Goal: Contribute content: Contribute content

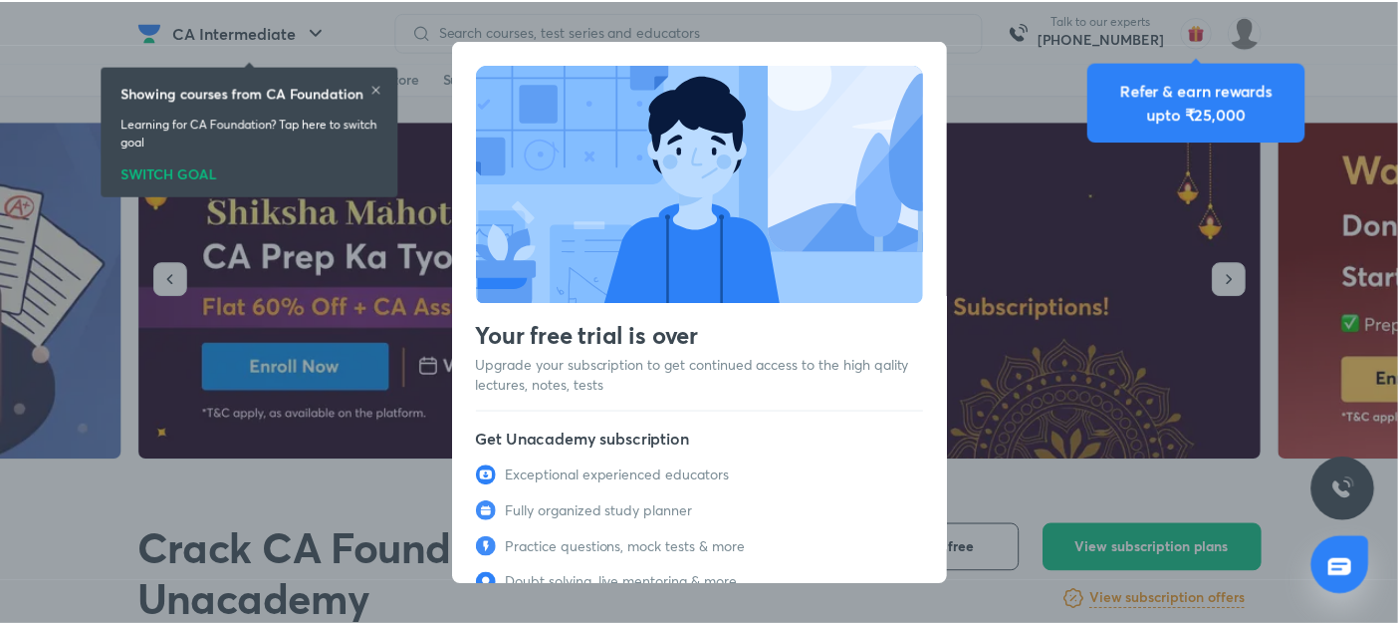
scroll to position [94, 0]
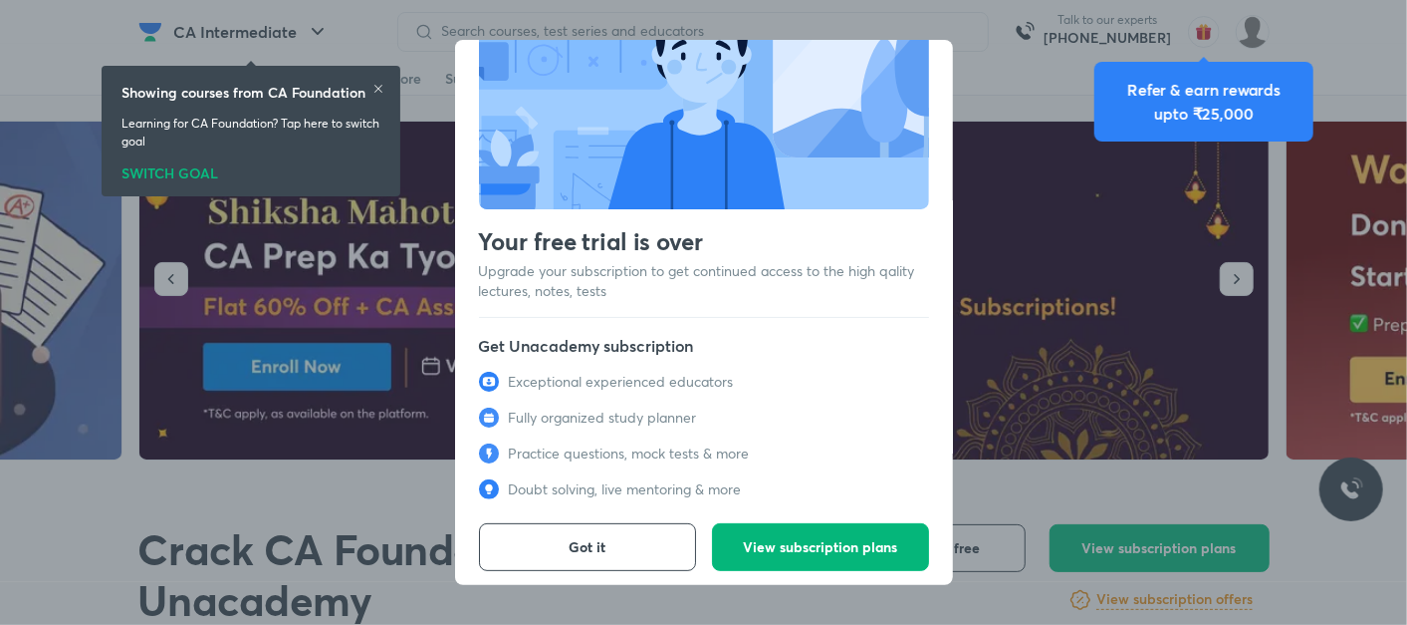
click at [808, 537] on span "View subscription plans" at bounding box center [820, 547] width 154 height 20
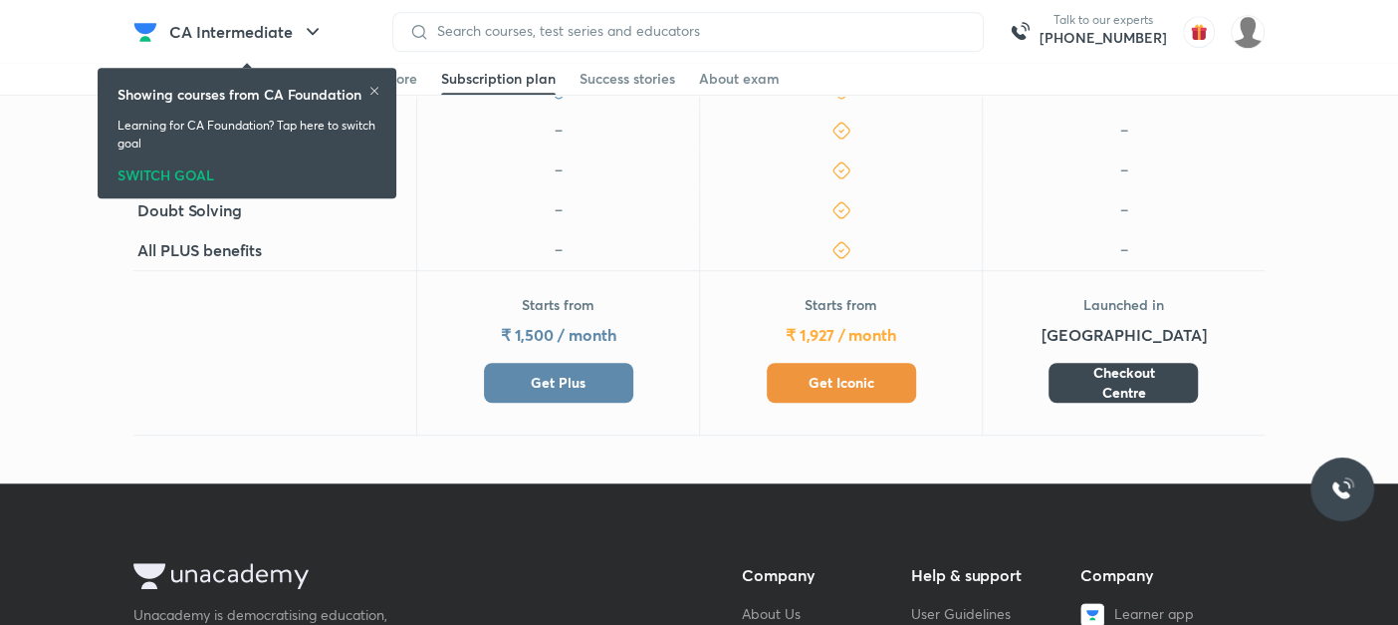
scroll to position [828, 0]
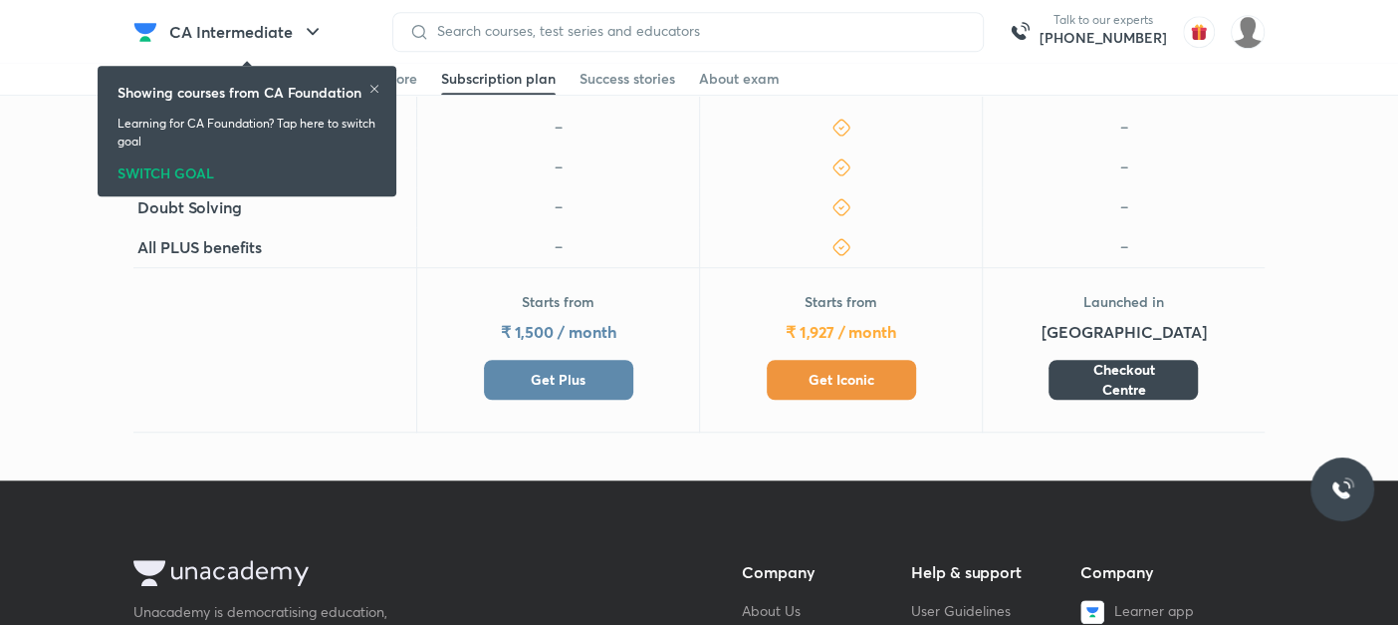
click at [559, 367] on button "Get Plus" at bounding box center [558, 380] width 149 height 40
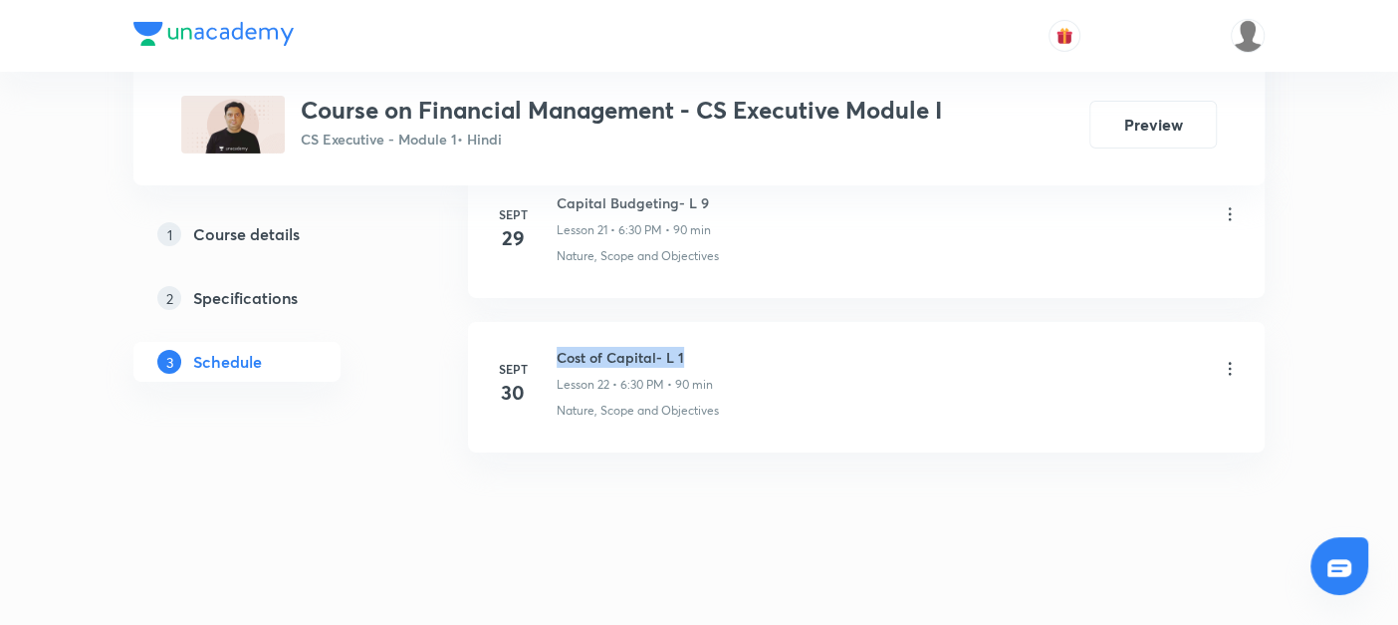
drag, startPoint x: 557, startPoint y: 340, endPoint x: 787, endPoint y: 319, distance: 231.0
click at [787, 322] on li "Sept 30 Cost of Capital- L 1 Lesson 22 • 6:30 PM • 90 min Nature, Scope and Obj…" at bounding box center [866, 387] width 797 height 130
copy h6 "Cost of Capital- L 1"
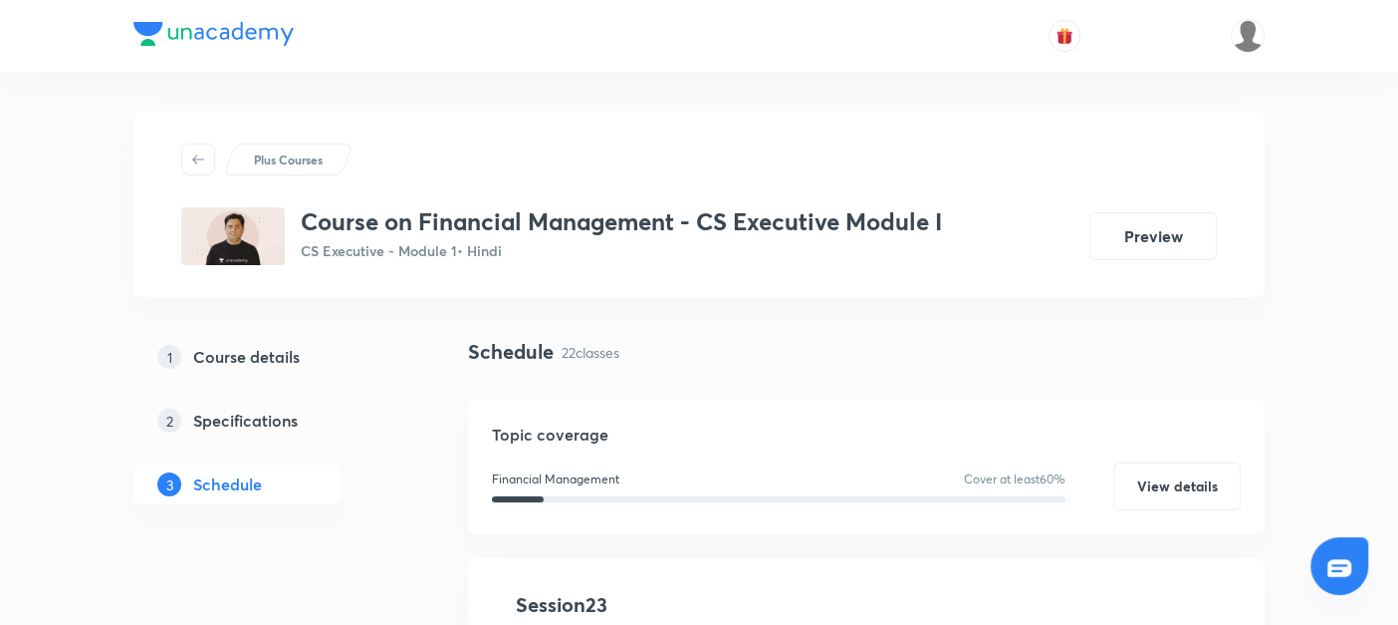
scroll to position [384, 0]
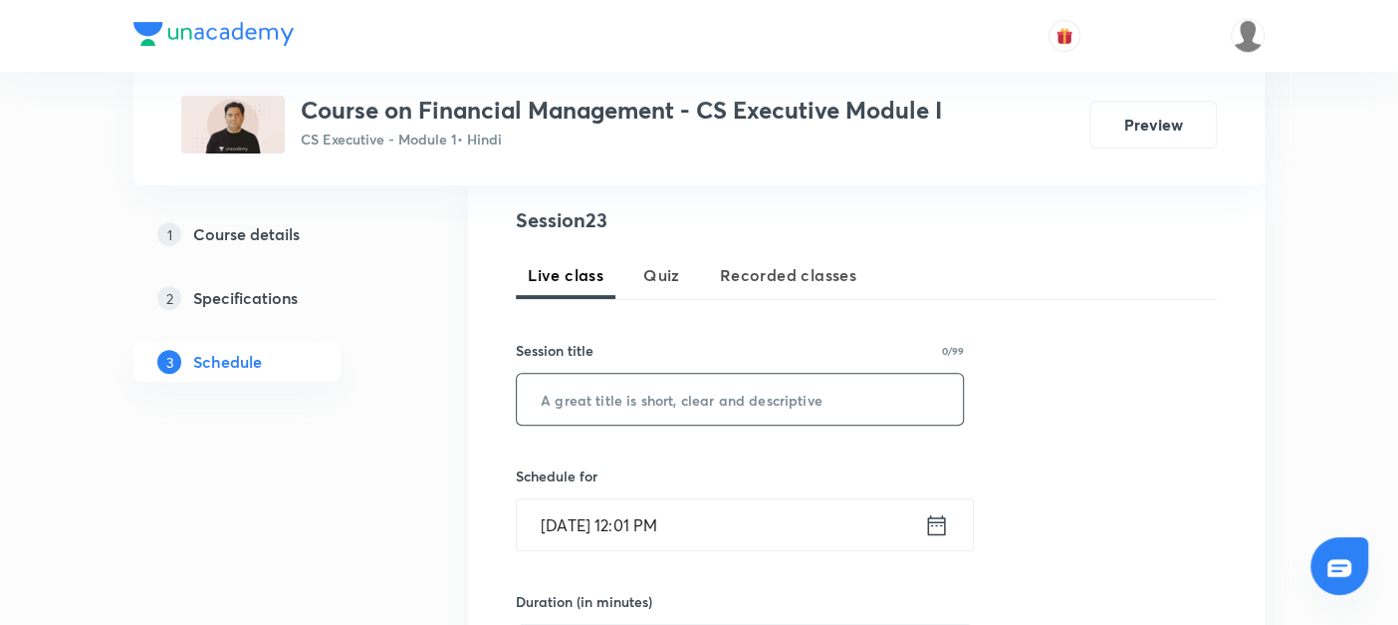
click at [571, 397] on input "text" at bounding box center [740, 399] width 446 height 51
paste input "Cost of Capital- L 1"
type input "Cost of Capital- L 2"
click at [1047, 621] on div "Session 23 Live class Quiz Recorded classes Session title 20/99 Cost of Capital…" at bounding box center [866, 544] width 701 height 679
click at [931, 523] on icon at bounding box center [937, 524] width 18 height 20
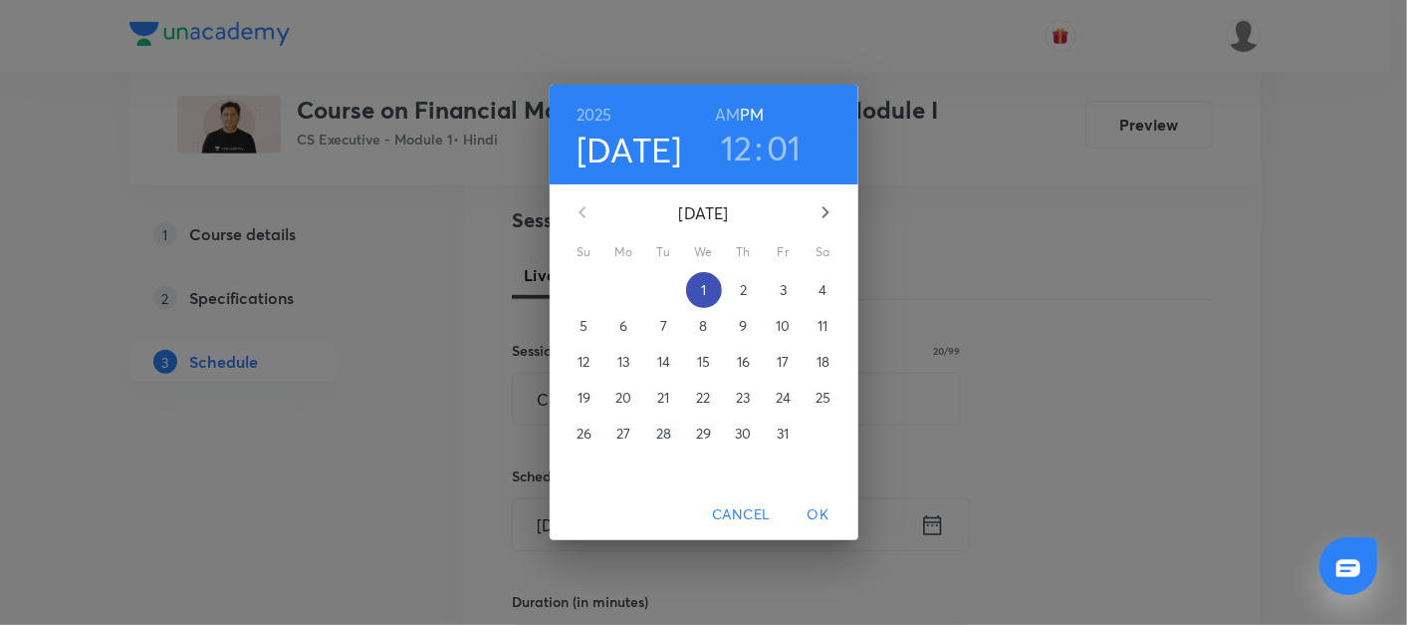
click at [705, 280] on p "1" at bounding box center [703, 290] width 5 height 20
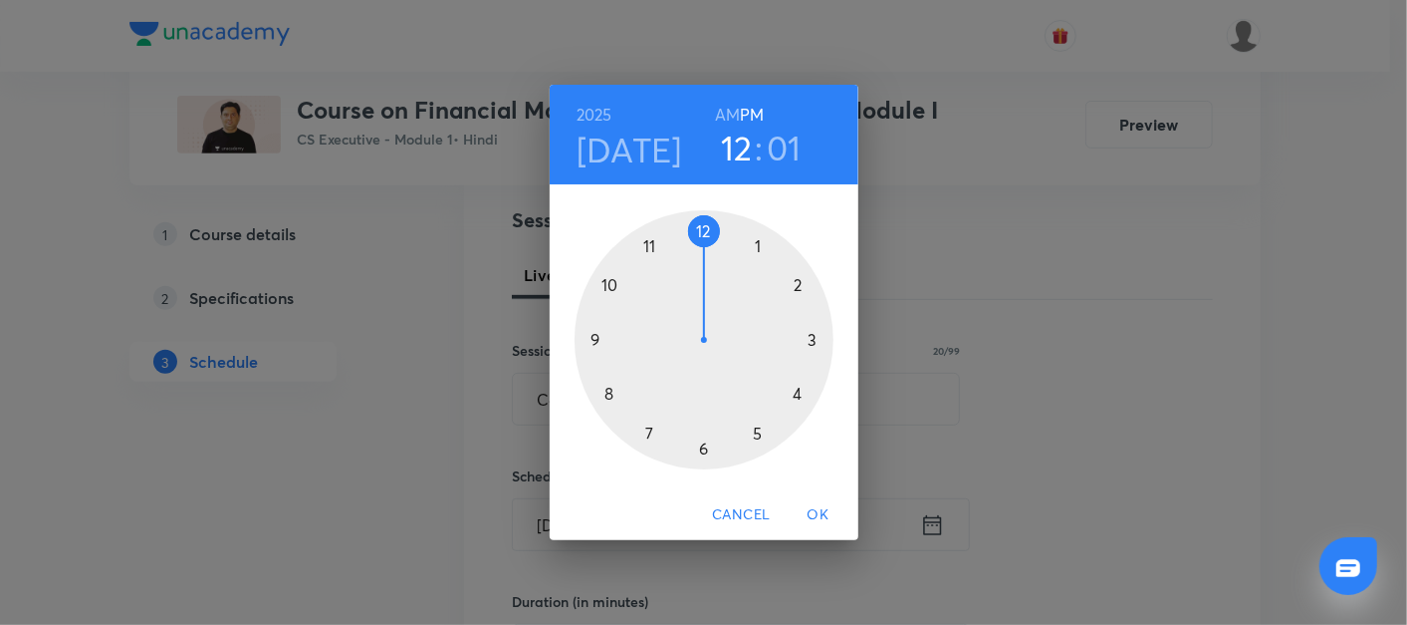
click at [704, 449] on div at bounding box center [704, 339] width 259 height 259
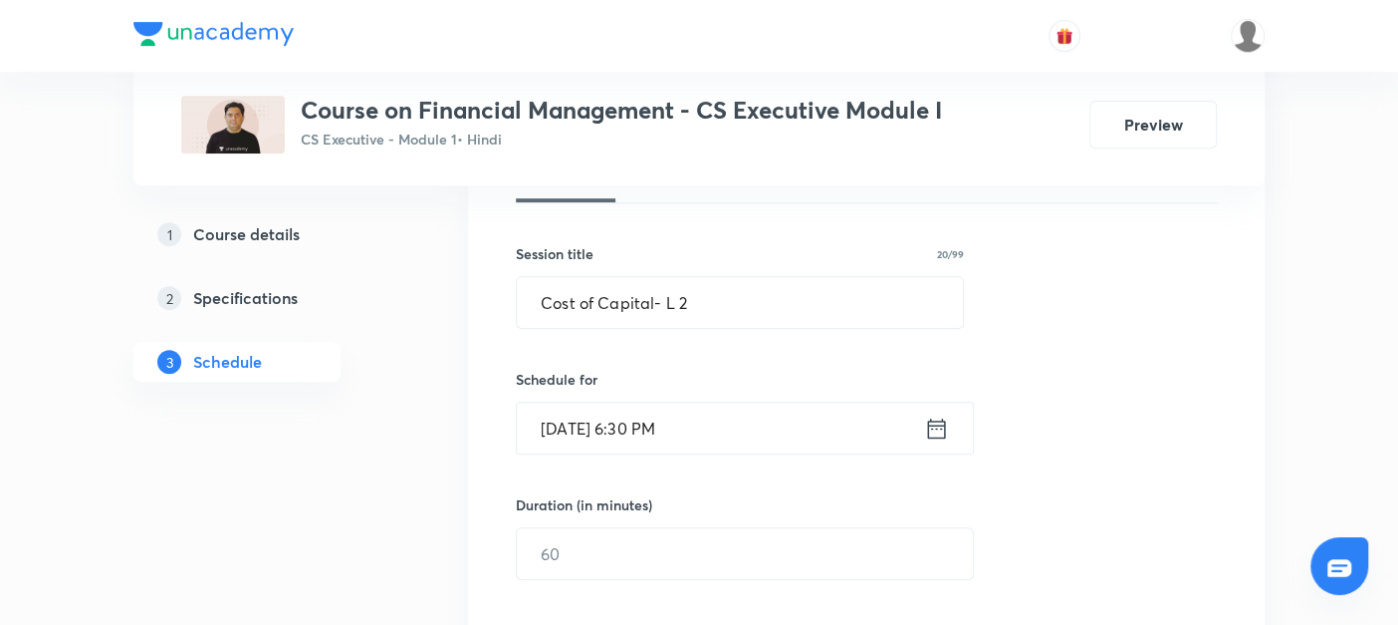
scroll to position [484, 0]
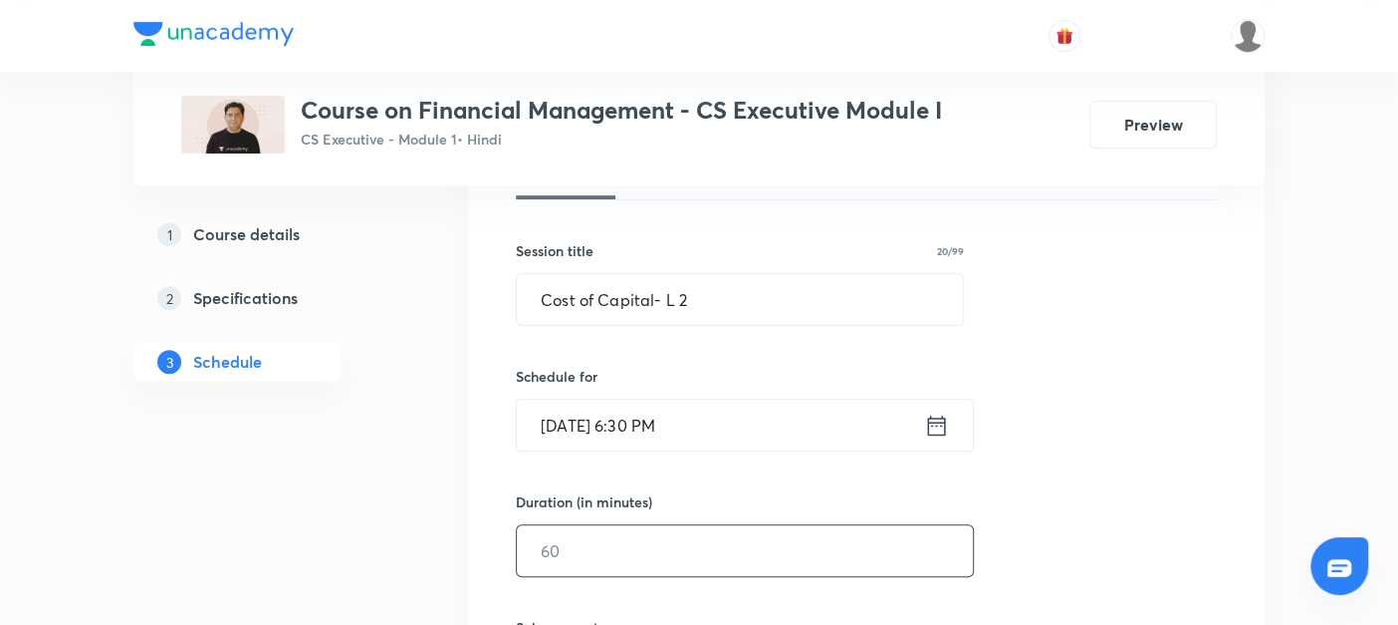
click at [569, 543] on input "text" at bounding box center [745, 550] width 456 height 51
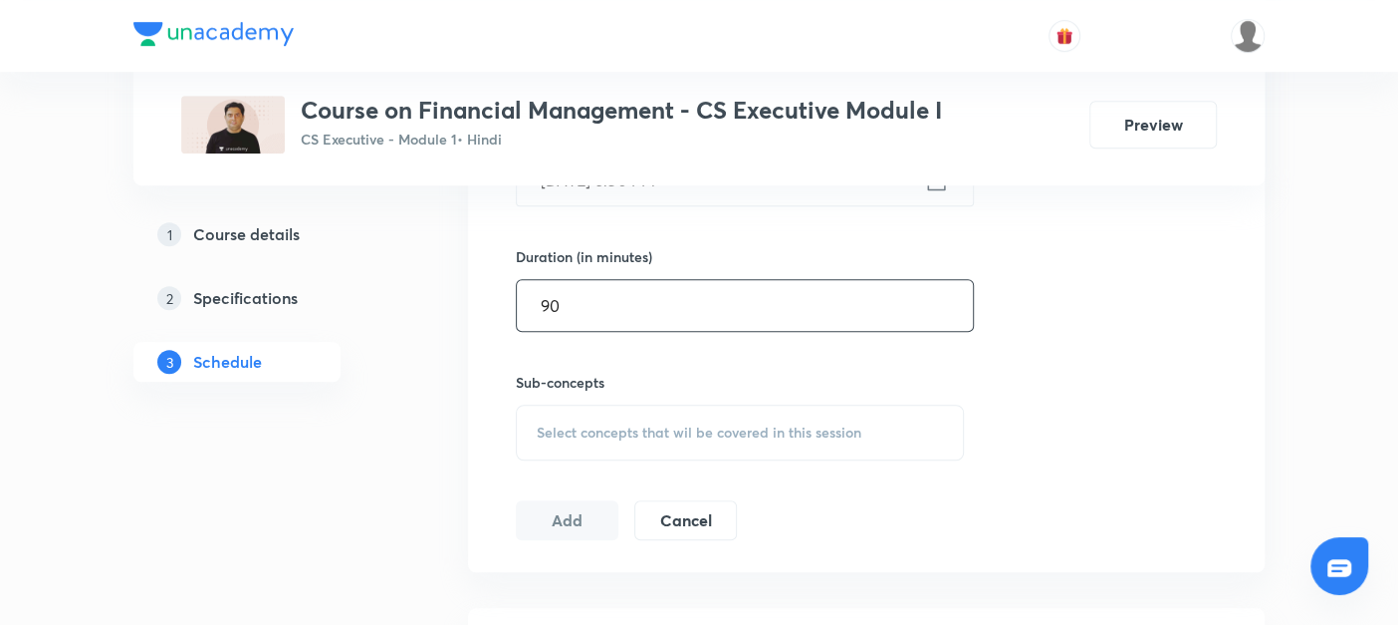
scroll to position [728, 0]
type input "90"
click at [566, 426] on span "Select concepts that wil be covered in this session" at bounding box center [699, 433] width 325 height 16
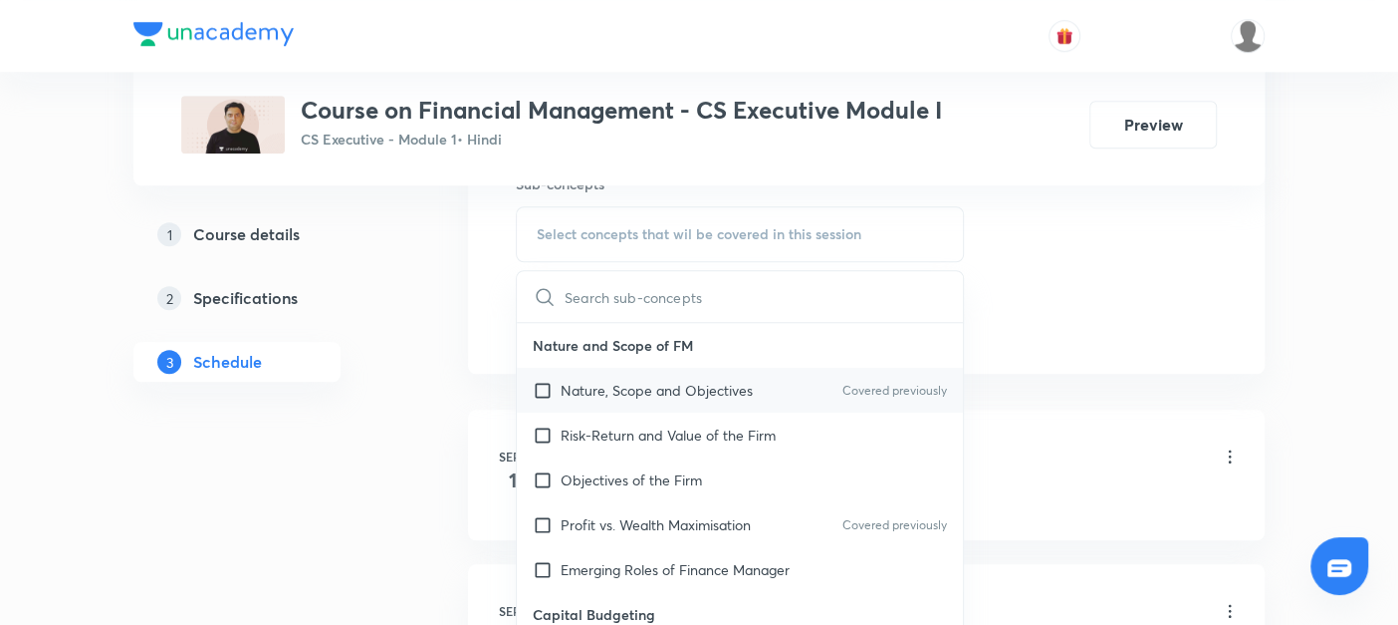
click at [544, 384] on input "checkbox" at bounding box center [547, 389] width 28 height 21
checkbox input "true"
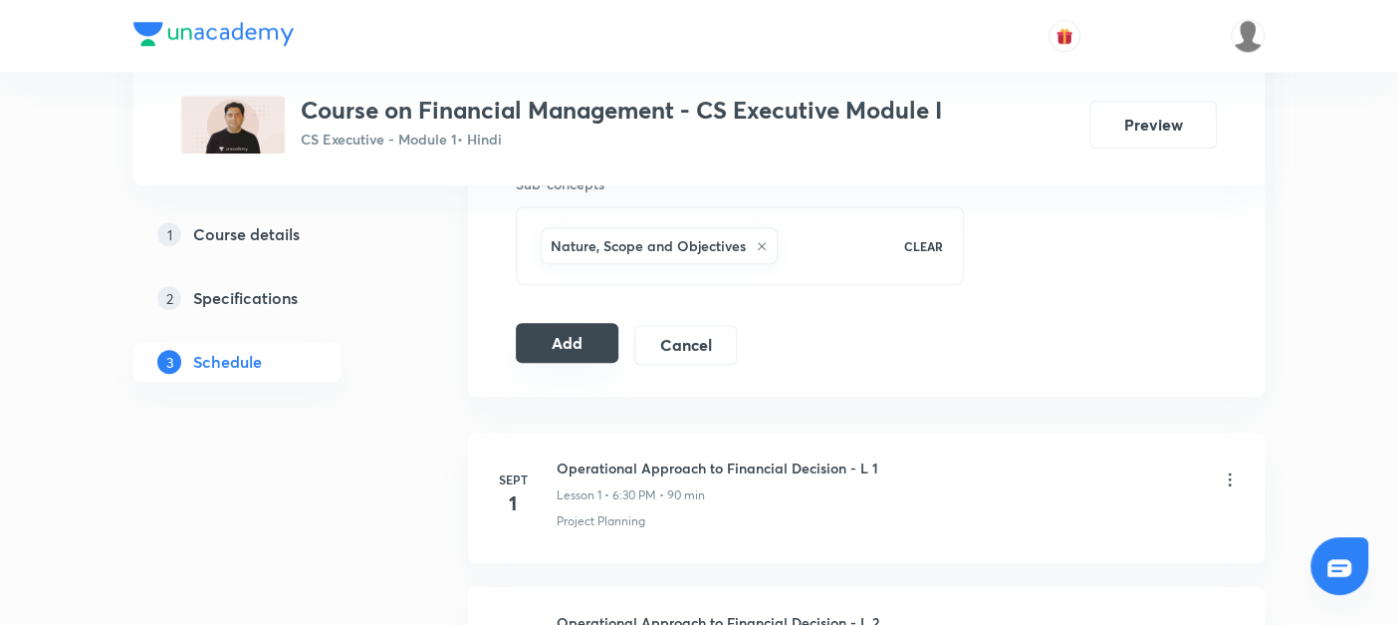
click at [564, 341] on button "Add" at bounding box center [567, 343] width 103 height 40
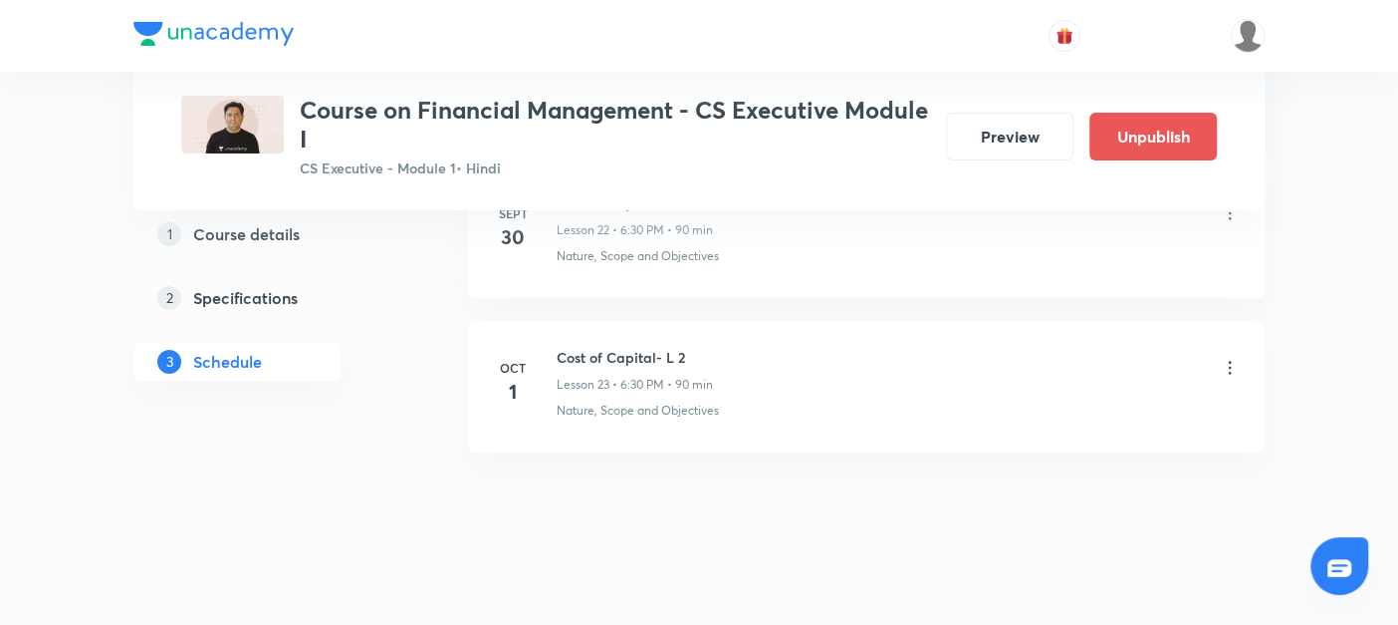
scroll to position [4337, 0]
